Goal: Use online tool/utility: Utilize a website feature to perform a specific function

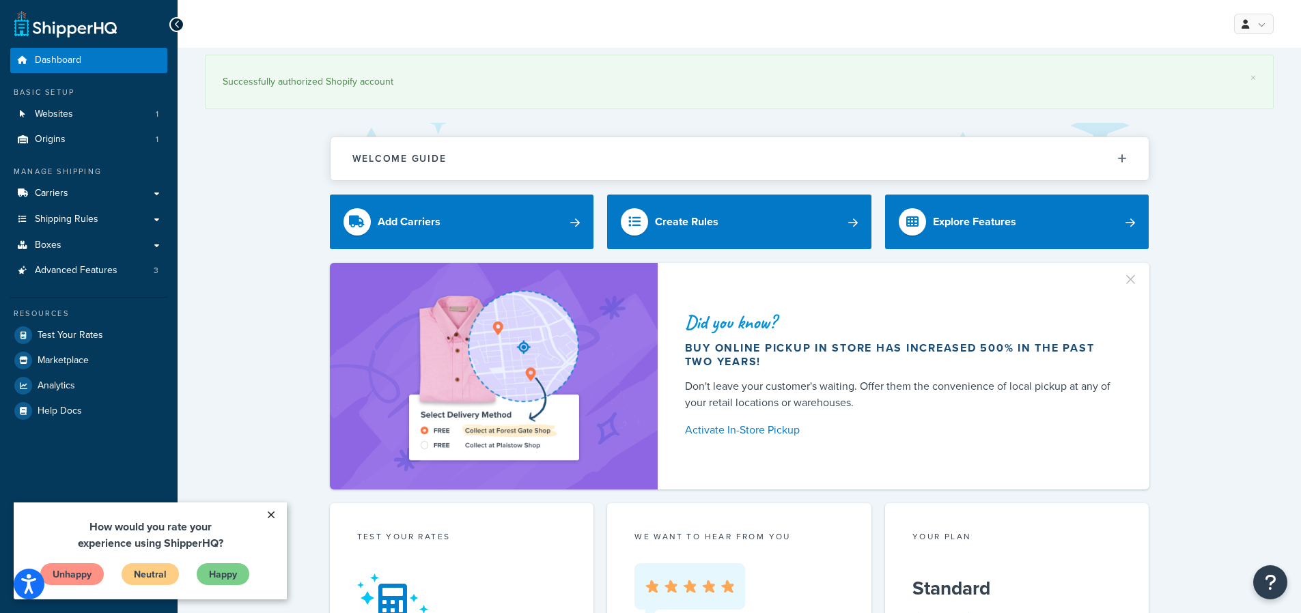
click at [271, 513] on link "×" at bounding box center [271, 515] width 24 height 25
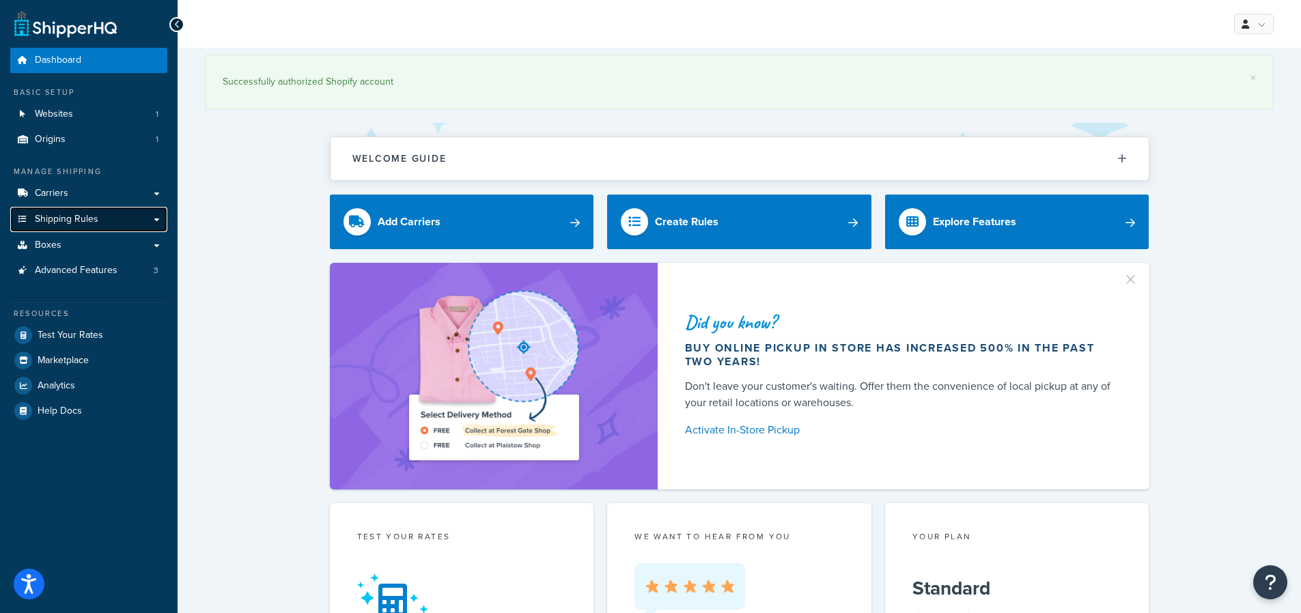
click at [159, 221] on link "Shipping Rules" at bounding box center [88, 219] width 157 height 25
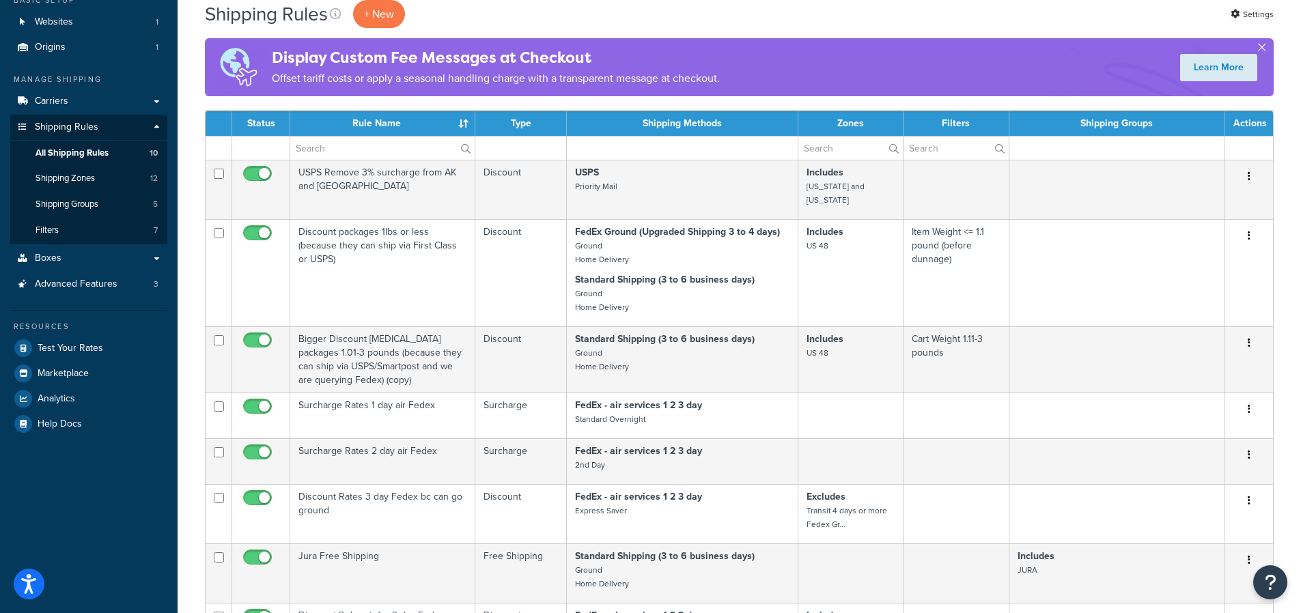
scroll to position [68, 0]
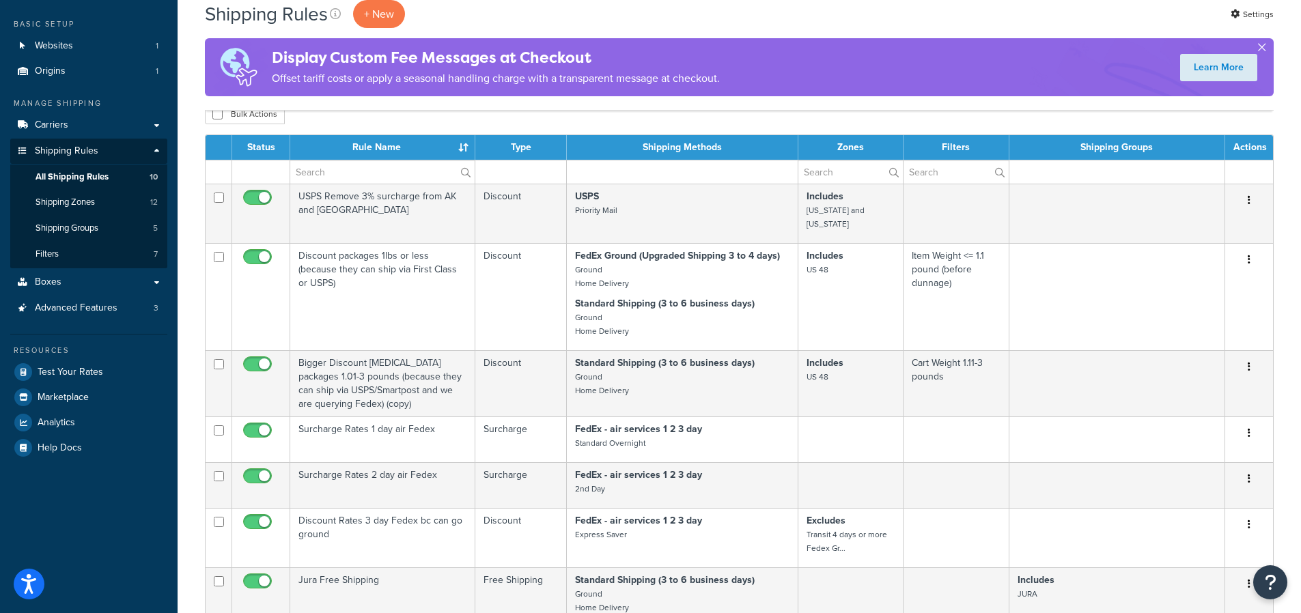
click at [1263, 49] on button "button" at bounding box center [1261, 49] width 3 height 3
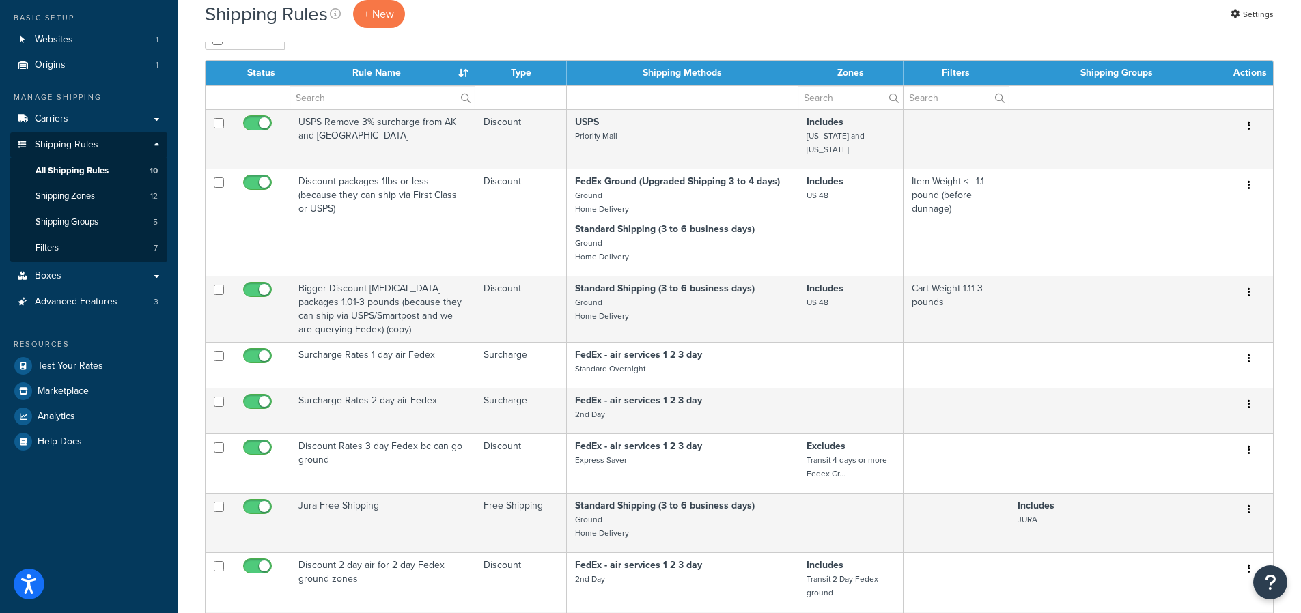
scroll to position [0, 0]
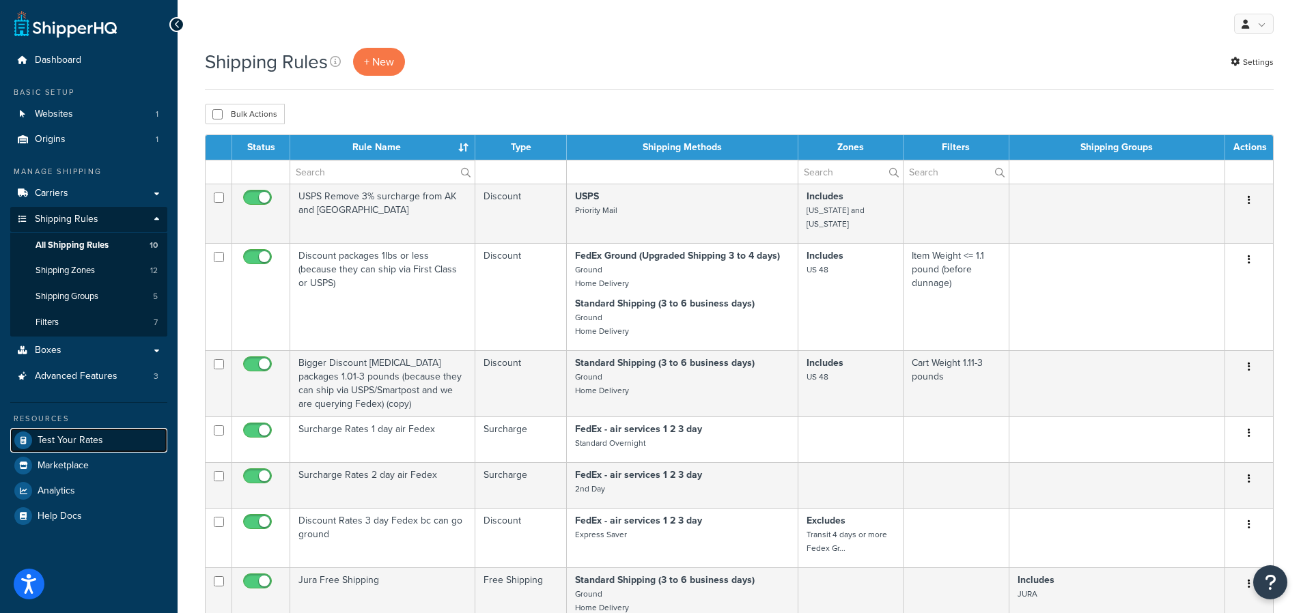
click at [50, 441] on span "Test Your Rates" at bounding box center [71, 441] width 66 height 12
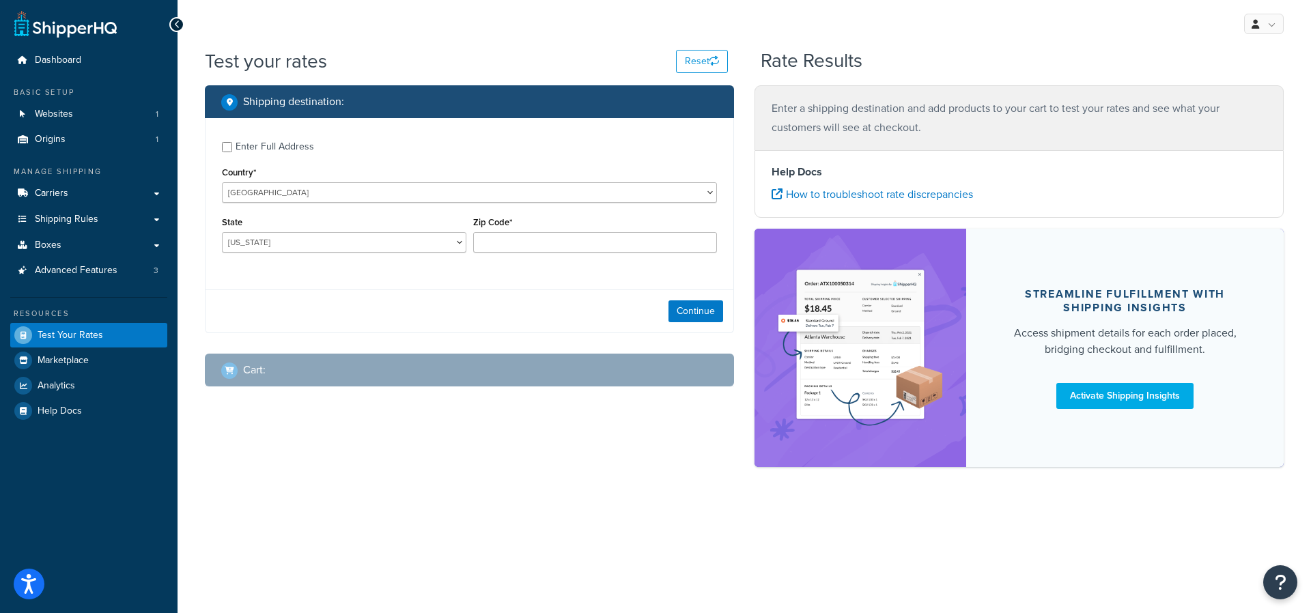
click at [247, 144] on div "Enter Full Address" at bounding box center [275, 146] width 79 height 19
click at [232, 144] on input "Enter Full Address" at bounding box center [227, 147] width 10 height 10
checkbox input "true"
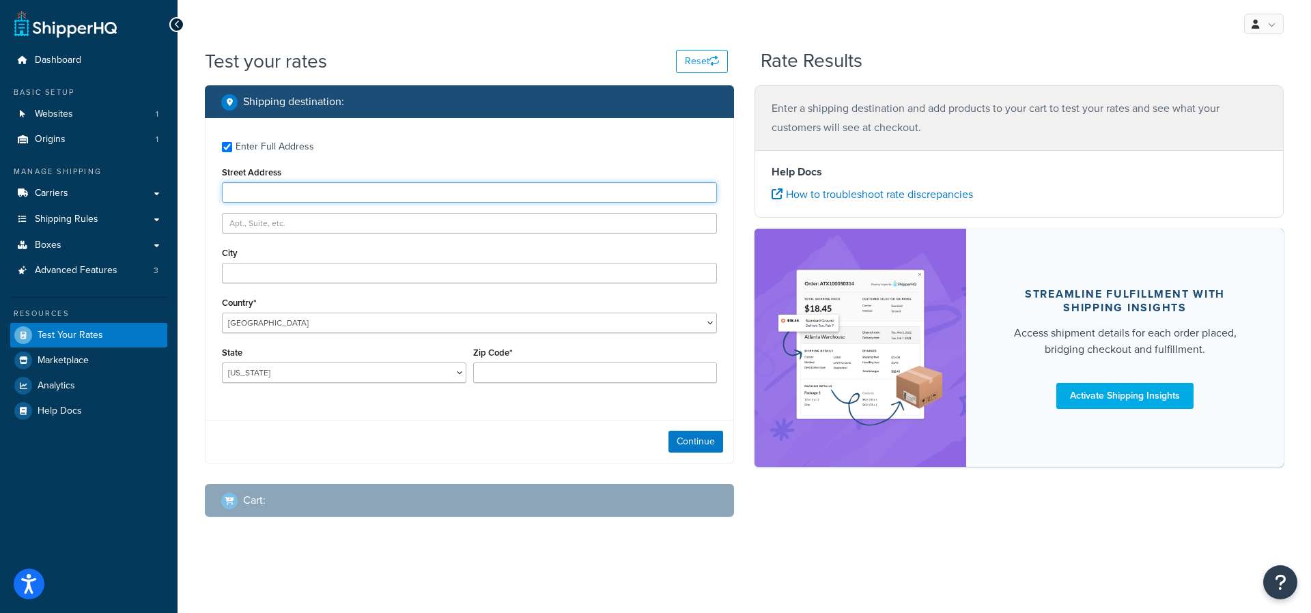
click at [256, 188] on input "Street Address" at bounding box center [469, 192] width 495 height 20
paste input "[STREET_ADDRESS]"
type input "[STREET_ADDRESS]"
click at [368, 162] on div "Enter Full Address Street Address [STREET_ADDRESS] [GEOGRAPHIC_DATA] [GEOGRAPHI…" at bounding box center [470, 264] width 528 height 292
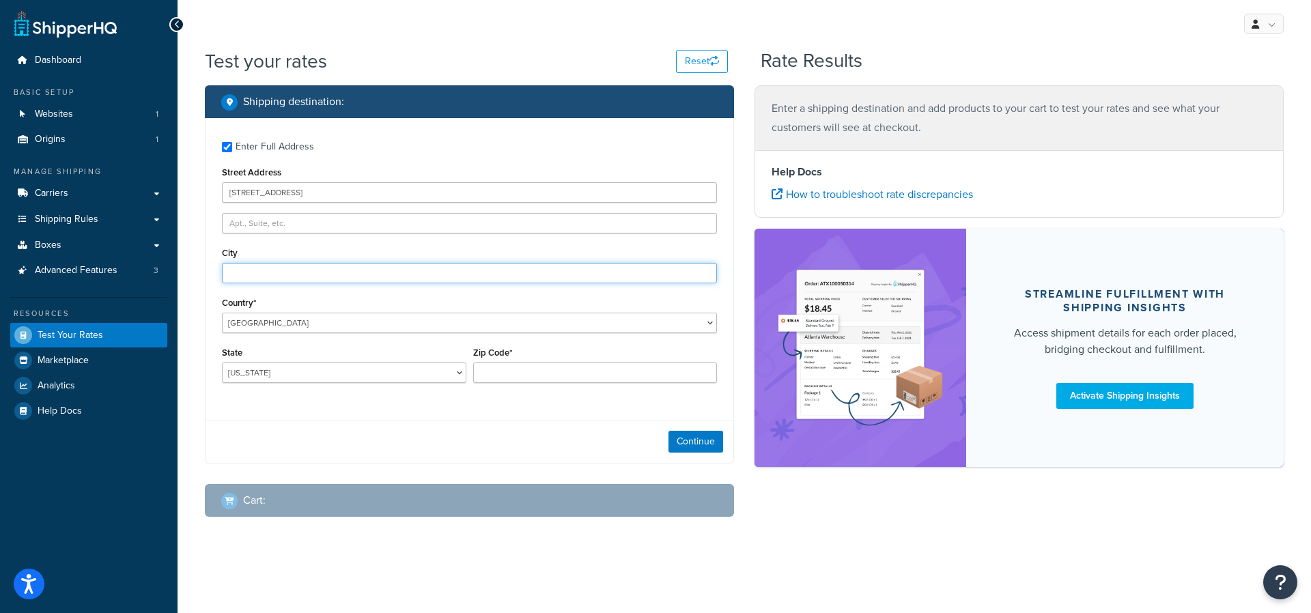
click at [277, 270] on input "City" at bounding box center [469, 273] width 495 height 20
paste input "[PERSON_NAME]"
type input "[PERSON_NAME]"
click at [439, 377] on select "[US_STATE] [US_STATE] [US_STATE] [US_STATE] [US_STATE] Armed Forces Americas Ar…" at bounding box center [344, 373] width 244 height 20
select select "CA"
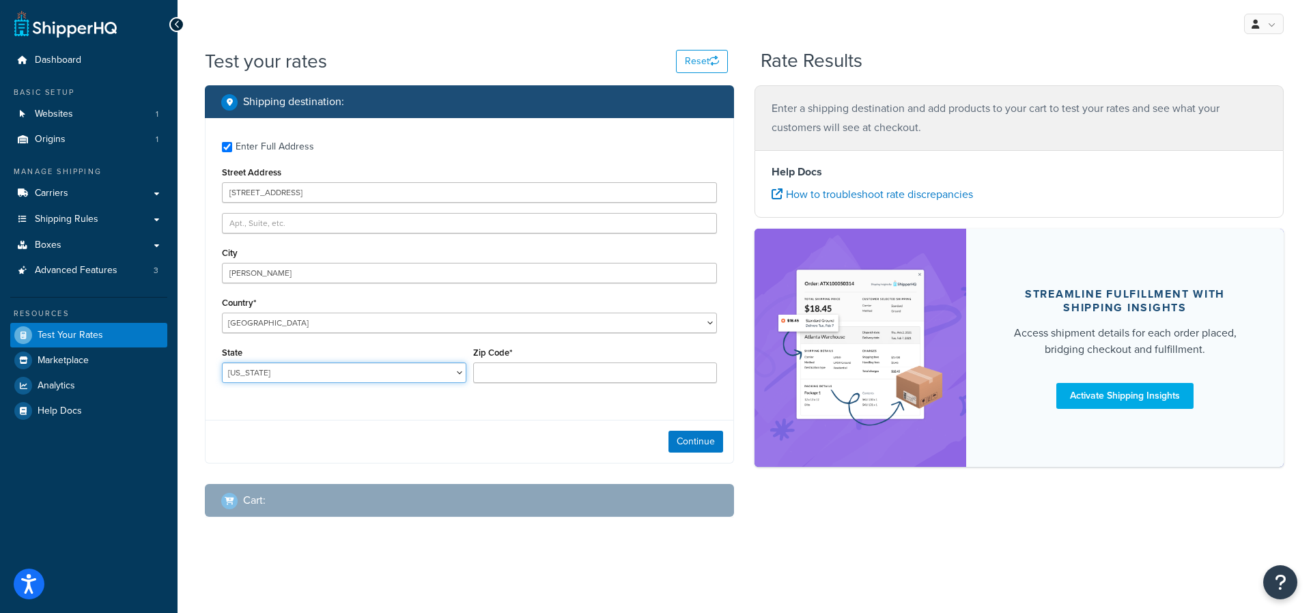
click at [222, 363] on select "[US_STATE] [US_STATE] [US_STATE] [US_STATE] [US_STATE] Armed Forces Americas Ar…" at bounding box center [344, 373] width 244 height 20
click at [493, 371] on input "Zip Code*" at bounding box center [595, 373] width 244 height 20
paste input "95987"
type input "95987"
click at [443, 391] on div "State [US_STATE] [US_STATE] [US_STATE] [US_STATE] [US_STATE] Armed Forces Ameri…" at bounding box center [344, 369] width 251 height 50
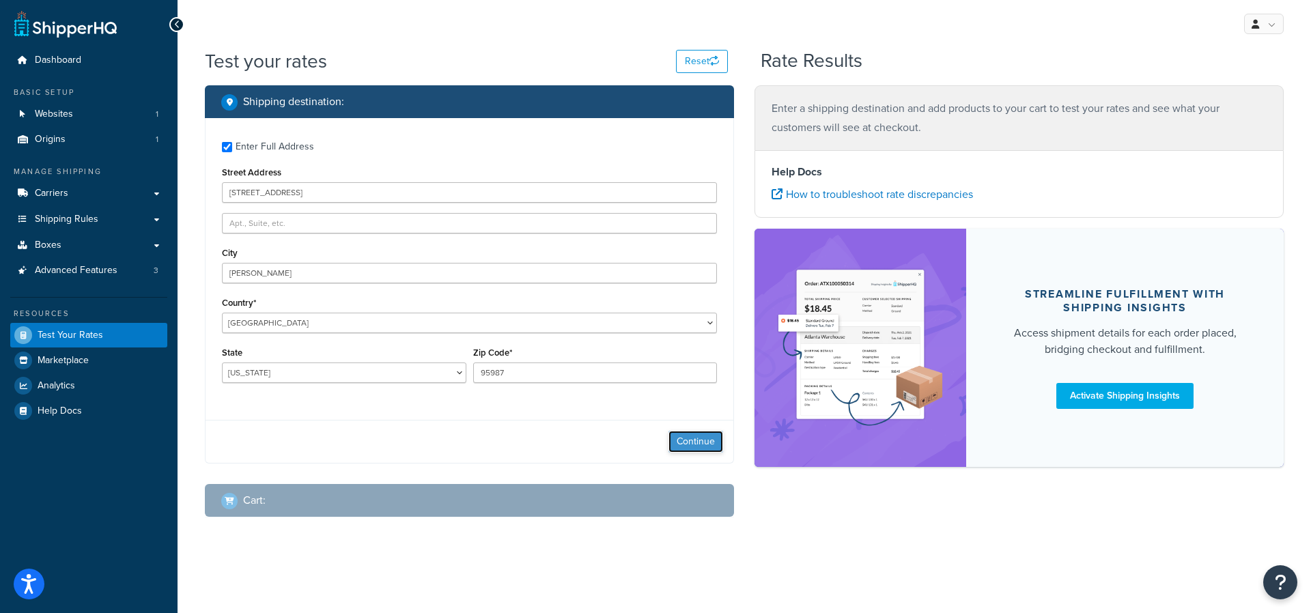
click at [690, 436] on button "Continue" at bounding box center [696, 442] width 55 height 22
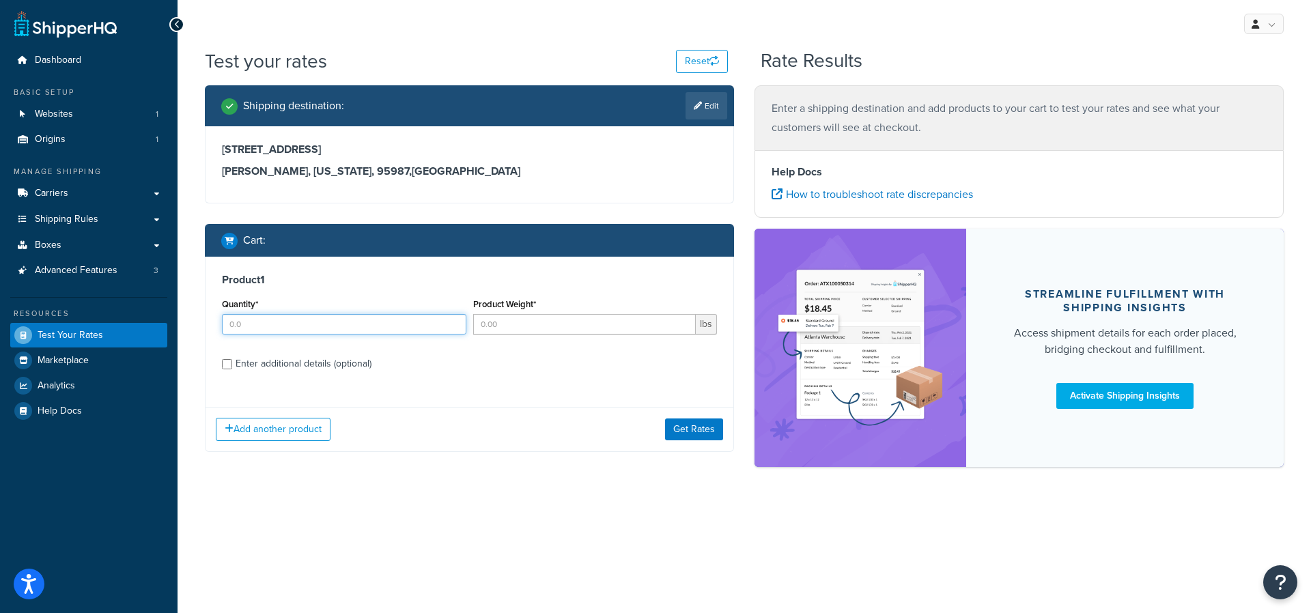
click at [270, 330] on input "Quantity*" at bounding box center [344, 324] width 244 height 20
type input "48"
click at [497, 328] on input "Product Weight*" at bounding box center [584, 324] width 223 height 20
type input "465.6"
click at [293, 364] on div "Enter additional details (optional)" at bounding box center [304, 363] width 136 height 19
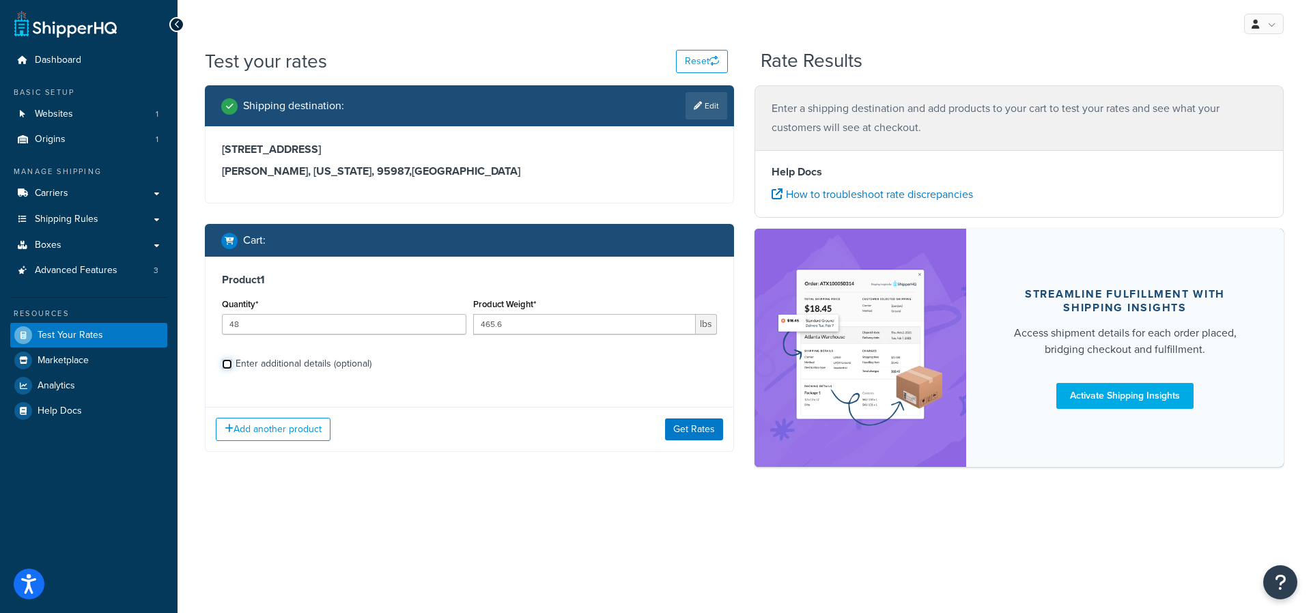
click at [232, 364] on input "Enter additional details (optional)" at bounding box center [227, 364] width 10 height 10
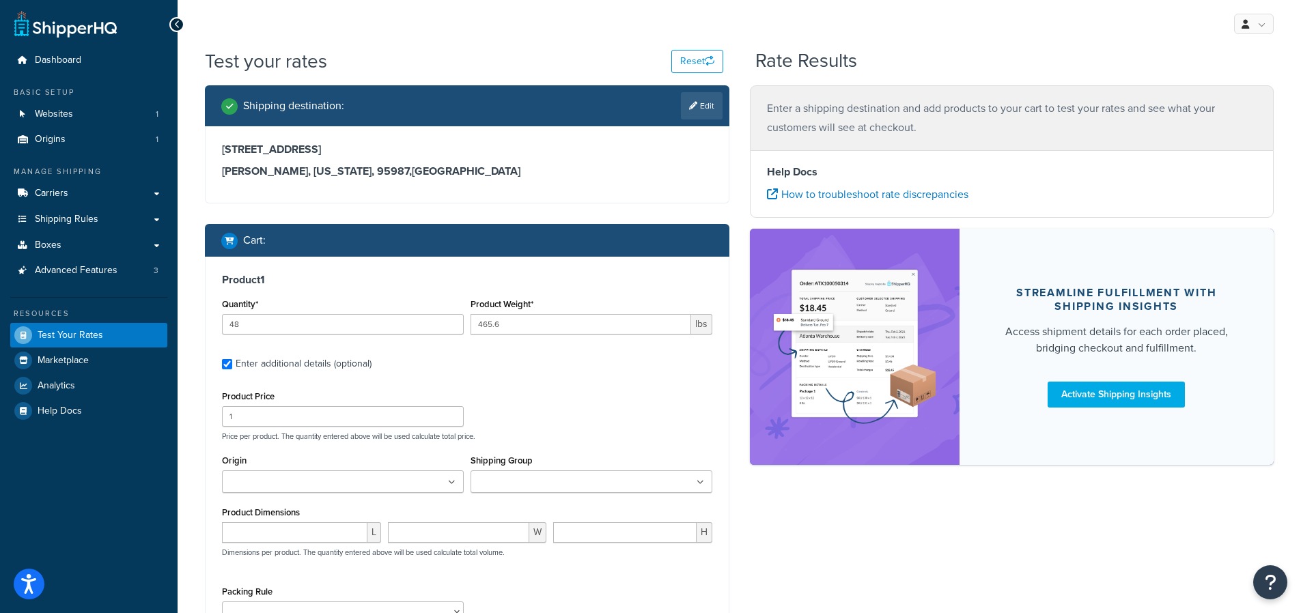
click at [294, 359] on div "Enter additional details (optional)" at bounding box center [304, 363] width 136 height 19
click at [232, 359] on input "Enter additional details (optional)" at bounding box center [227, 364] width 10 height 10
checkbox input "false"
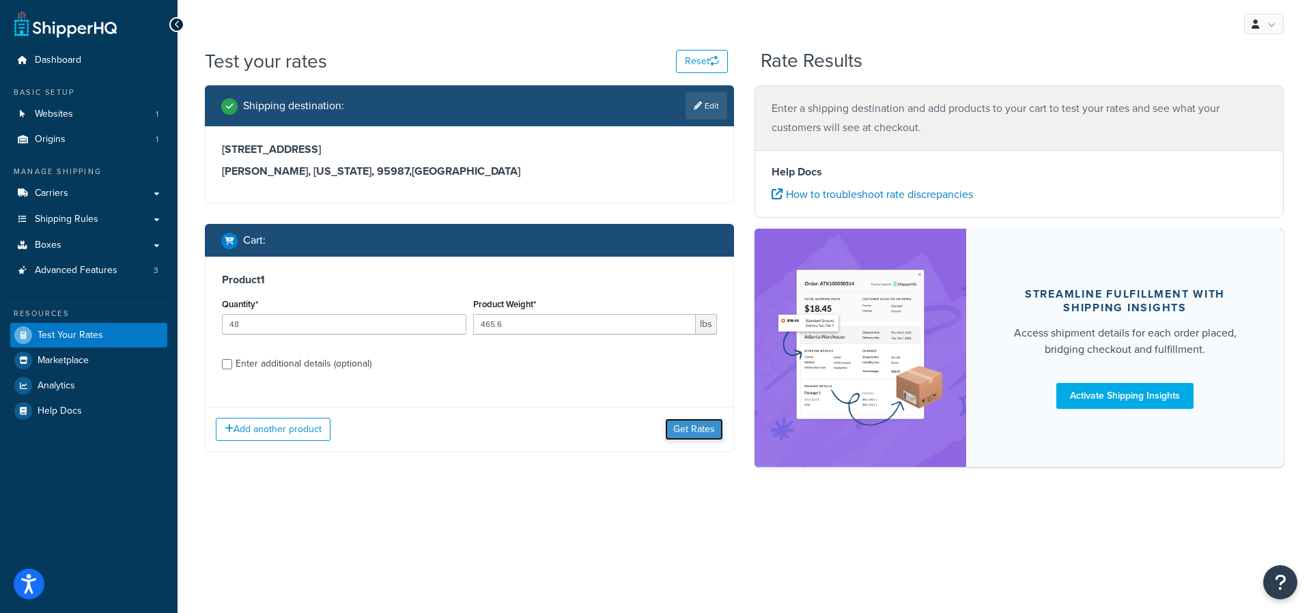
click at [676, 433] on button "Get Rates" at bounding box center [694, 430] width 58 height 22
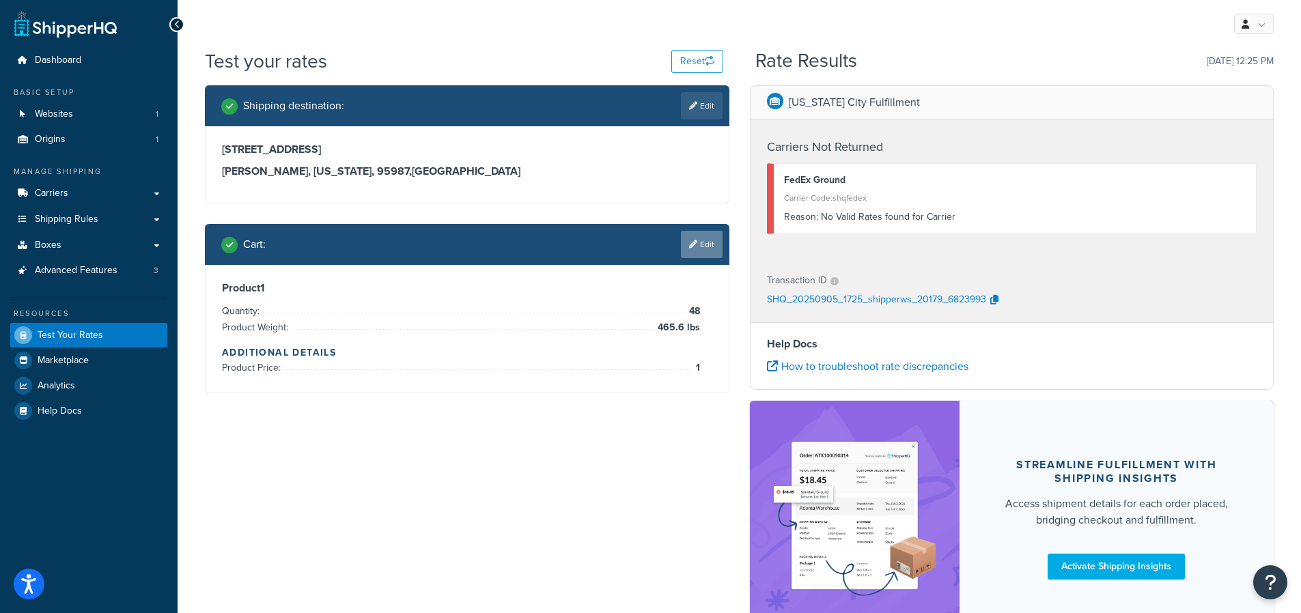
click at [699, 246] on link "Edit" at bounding box center [702, 244] width 42 height 27
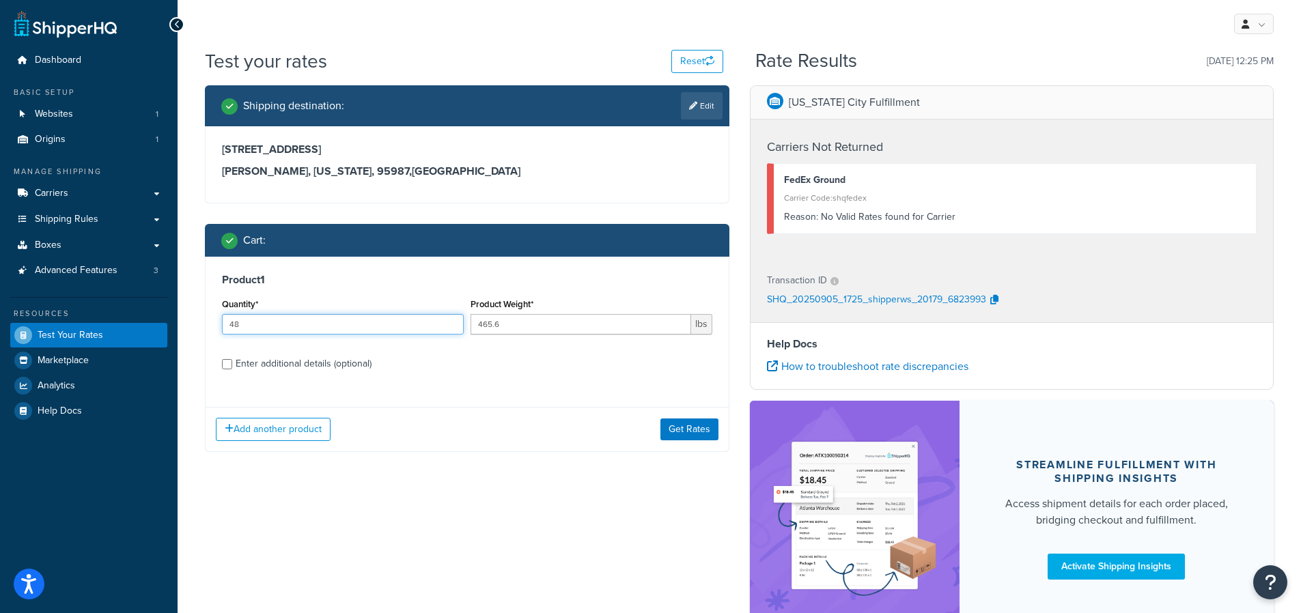
drag, startPoint x: 257, startPoint y: 326, endPoint x: 214, endPoint y: 324, distance: 43.7
click at [214, 324] on div "Product 1 Quantity* 48 Product Weight* 465.6 lbs Enter additional details (opti…" at bounding box center [467, 327] width 523 height 140
type input "47"
drag, startPoint x: 484, startPoint y: 325, endPoint x: 518, endPoint y: 329, distance: 34.4
click at [518, 329] on input "465.6" at bounding box center [581, 324] width 221 height 20
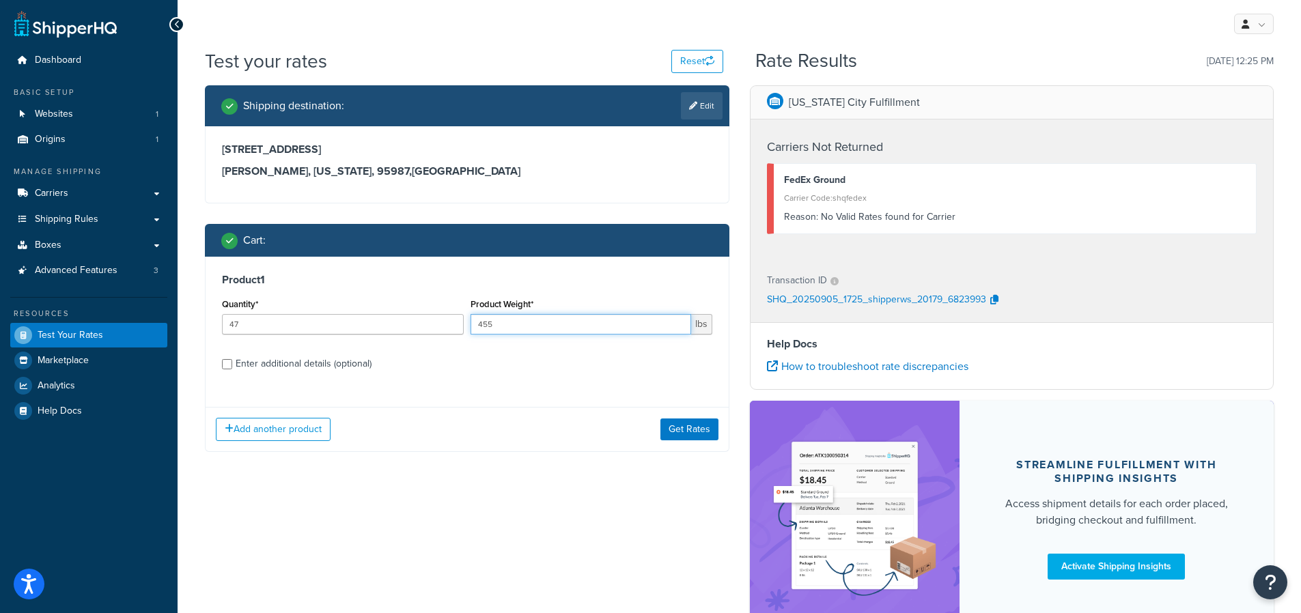
type input "455"
click at [617, 375] on div "Product 1 Quantity* 47 Product Weight* 455 lbs Enter additional details (option…" at bounding box center [467, 327] width 523 height 140
click at [671, 425] on button "Get Rates" at bounding box center [689, 430] width 58 height 22
